Goal: Check status

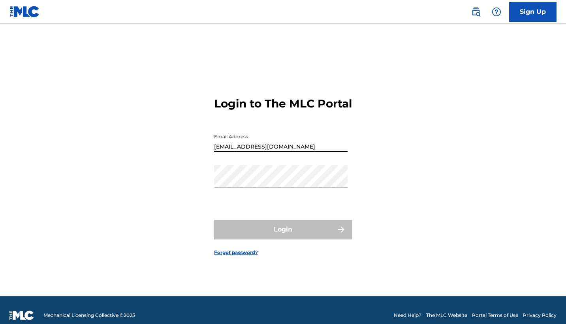
type input "[EMAIL_ADDRESS][DOMAIN_NAME]"
click at [283, 236] on button "Login" at bounding box center [283, 230] width 138 height 20
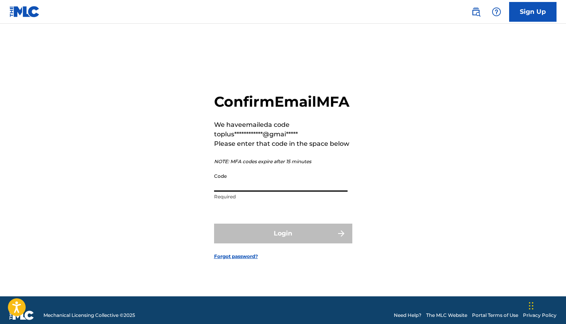
click at [251, 188] on input "Code" at bounding box center [281, 180] width 134 height 23
type input "128348"
click at [283, 242] on button "Login" at bounding box center [283, 234] width 138 height 20
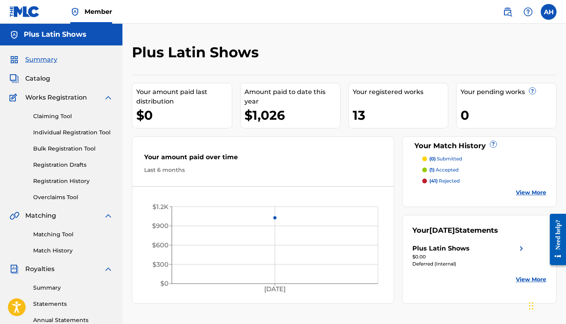
click at [523, 280] on link "View More" at bounding box center [531, 279] width 30 height 8
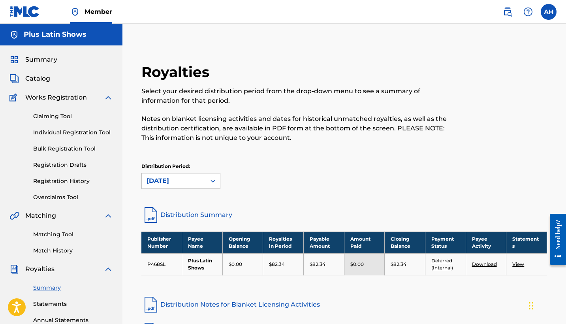
click at [40, 60] on span "Summary" at bounding box center [41, 59] width 32 height 9
